Goal: Task Accomplishment & Management: Manage account settings

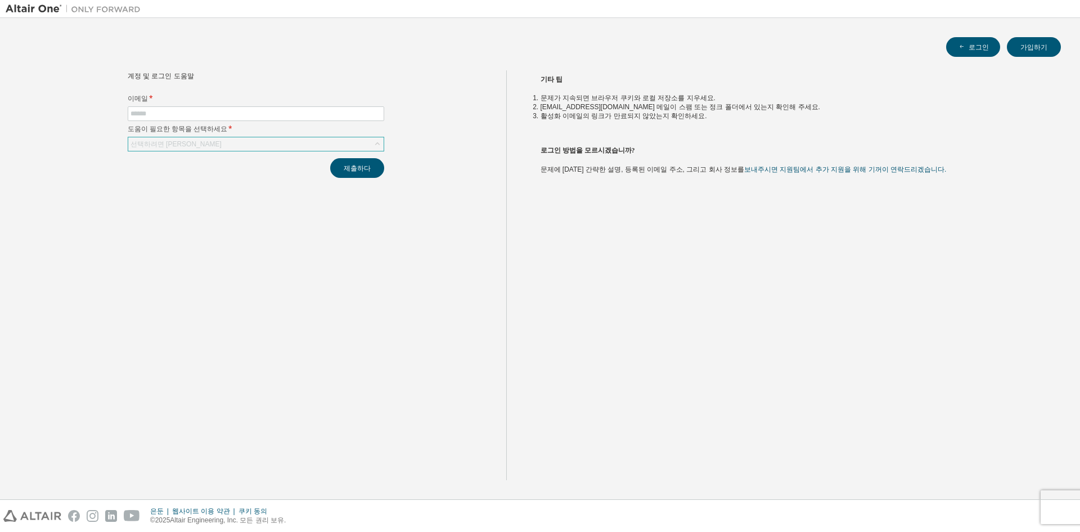
click at [195, 141] on div "선택하려면 [PERSON_NAME]" at bounding box center [176, 144] width 95 height 12
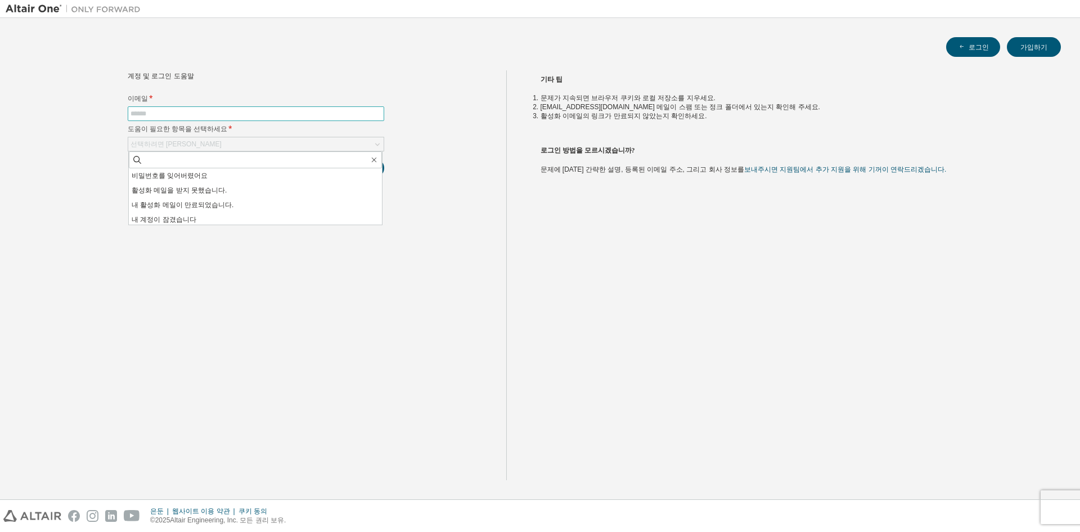
click at [195, 113] on input "text" at bounding box center [256, 113] width 251 height 9
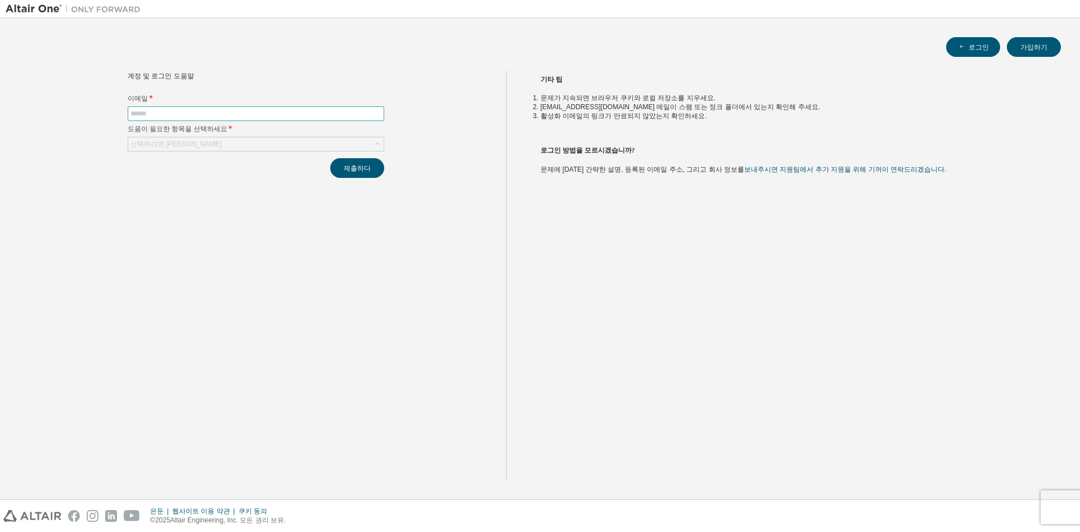
paste input "**********"
type input "**********"
click at [223, 144] on div "선택하려면 [PERSON_NAME]" at bounding box center [255, 144] width 255 height 14
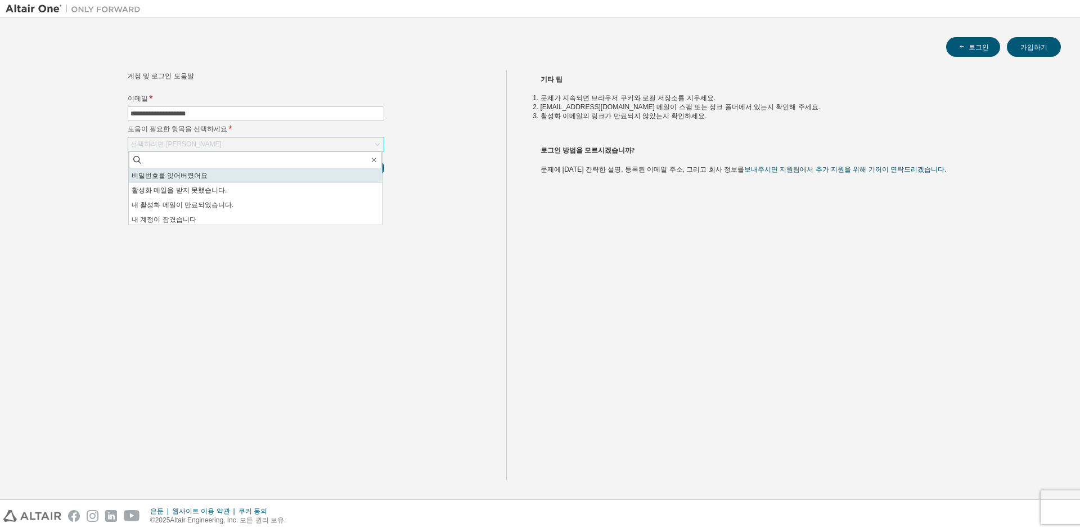
click at [201, 175] on font "비밀번호를 잊어버렸어요" at bounding box center [170, 176] width 76 height 8
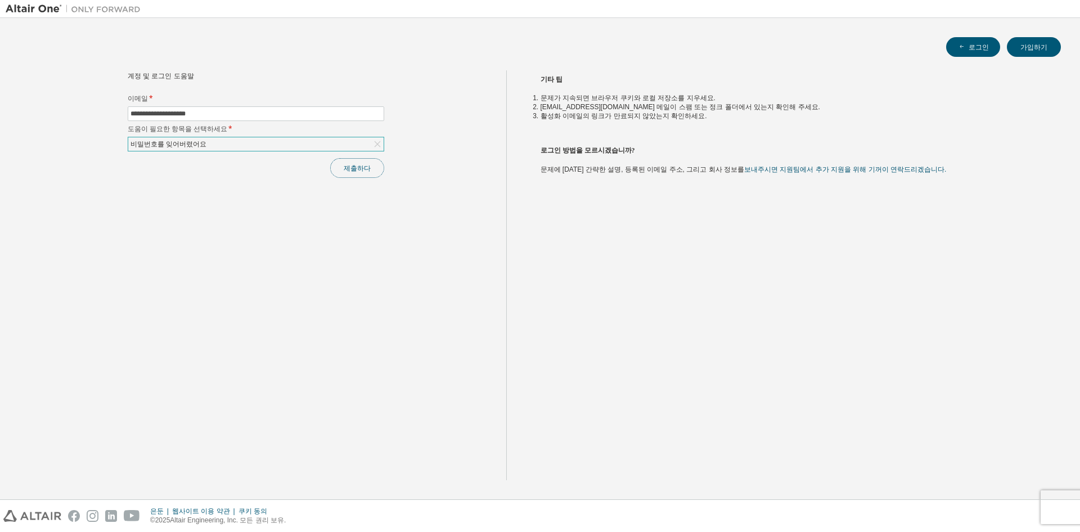
click at [352, 168] on font "제출하다" at bounding box center [357, 168] width 27 height 10
click at [732, 275] on div "기타 팁 문제가 지속되면 브라우저 쿠키와 로컬 저장소를 지우세요. [EMAIL_ADDRESS][DOMAIN_NAME] 메일이 스팸 또는 정크 …" at bounding box center [790, 275] width 569 height 410
click at [759, 169] on font "보내주시면 지원팀에서 추가 지원을 위해 기꺼이 연락드리겠습니다." at bounding box center [845, 169] width 202 height 8
click at [771, 171] on font "보내주시면 지원팀에서 추가 지원을 위해 기꺼이 연락드리겠습니다." at bounding box center [845, 169] width 202 height 8
click at [811, 171] on font "보내주시면 지원팀에서 추가 지원을 위해 기꺼이 연락드리겠습니다." at bounding box center [845, 169] width 202 height 8
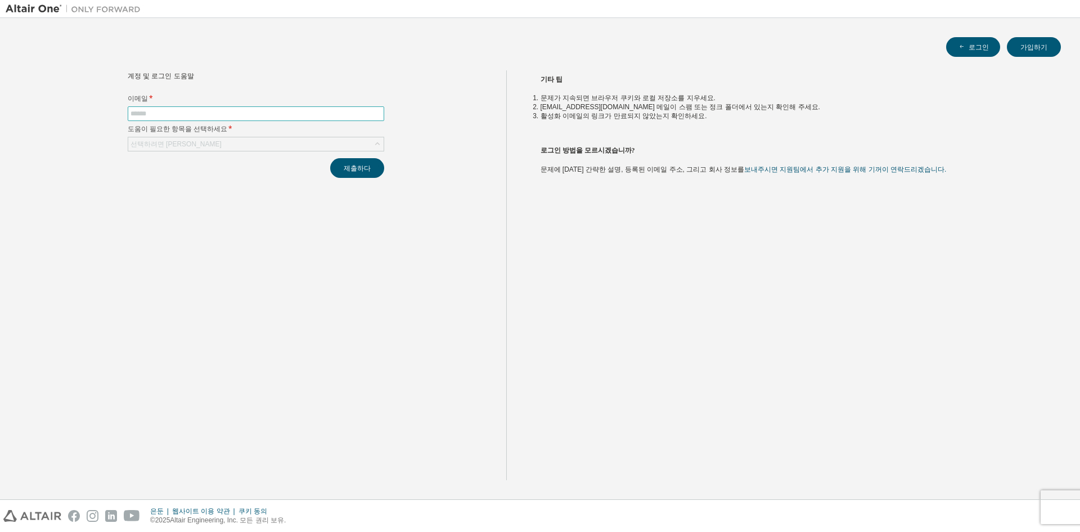
drag, startPoint x: 423, startPoint y: 53, endPoint x: 317, endPoint y: 106, distance: 119.0
click at [421, 55] on div "로그인 가입하기" at bounding box center [540, 47] width 1042 height 20
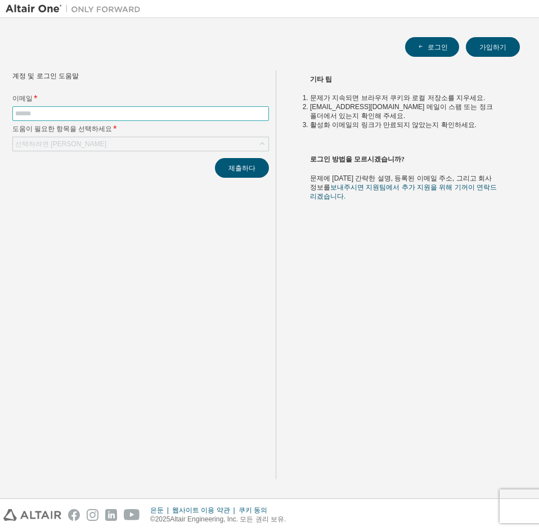
click at [151, 114] on input "text" at bounding box center [140, 113] width 251 height 9
type input "**********"
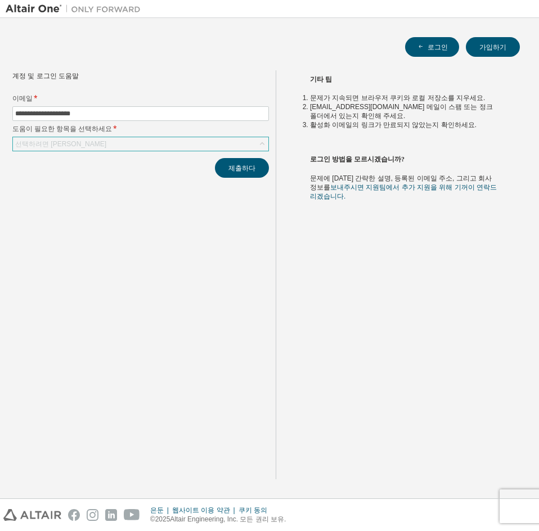
click at [142, 141] on div "선택하려면 [PERSON_NAME]" at bounding box center [140, 144] width 255 height 14
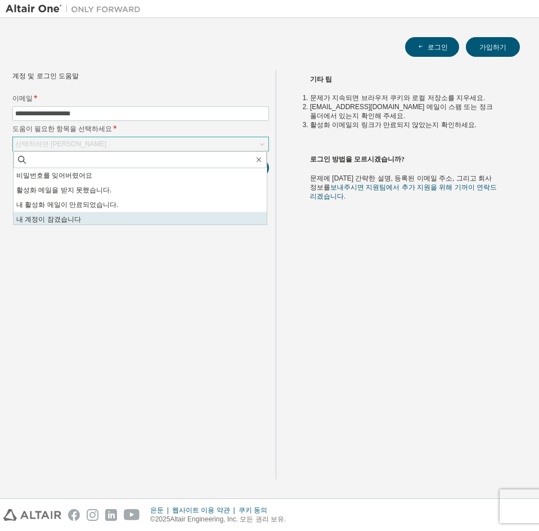
click at [91, 221] on li "내 계정이 잠겼습니다" at bounding box center [140, 219] width 253 height 15
